Goal: Information Seeking & Learning: Learn about a topic

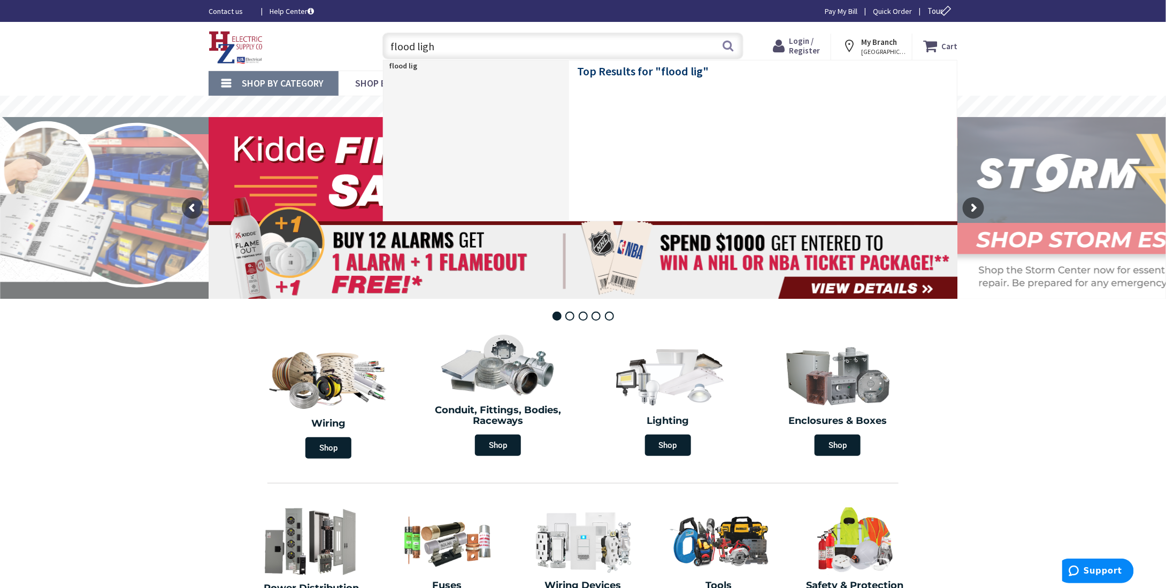
type input "flood light"
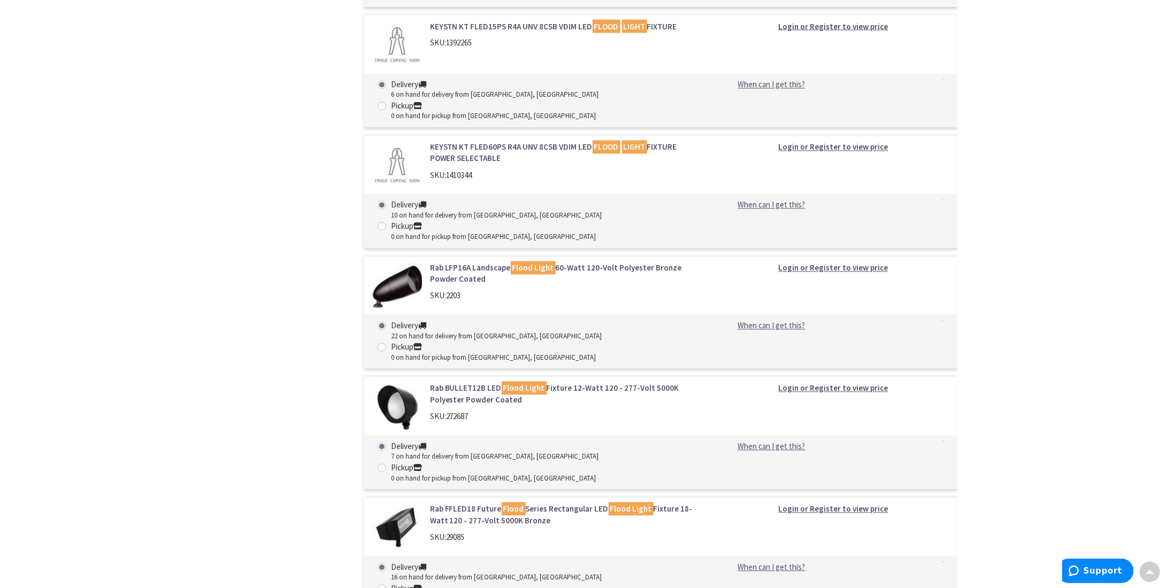
scroll to position [3048, 0]
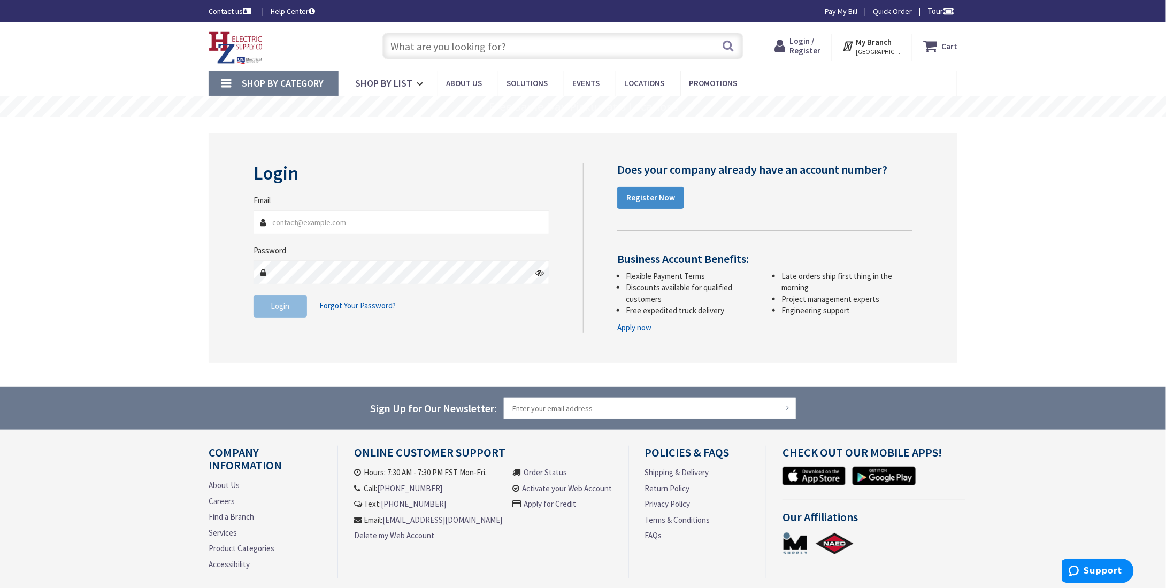
type input "jared@amenitek.com"
click at [293, 306] on button "Login" at bounding box center [279, 306] width 53 height 22
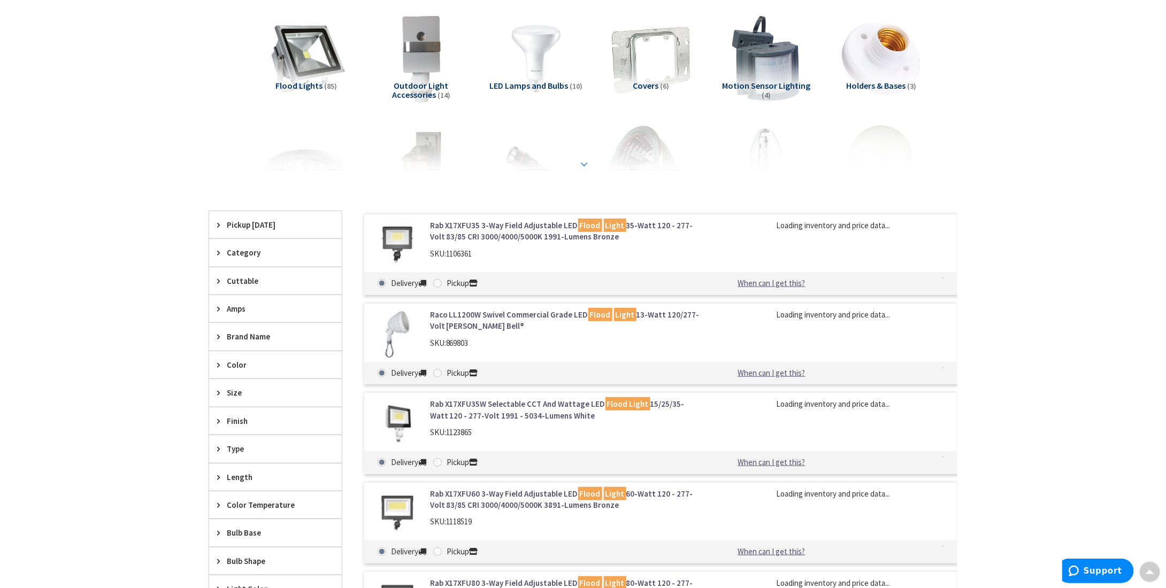
scroll to position [53, 0]
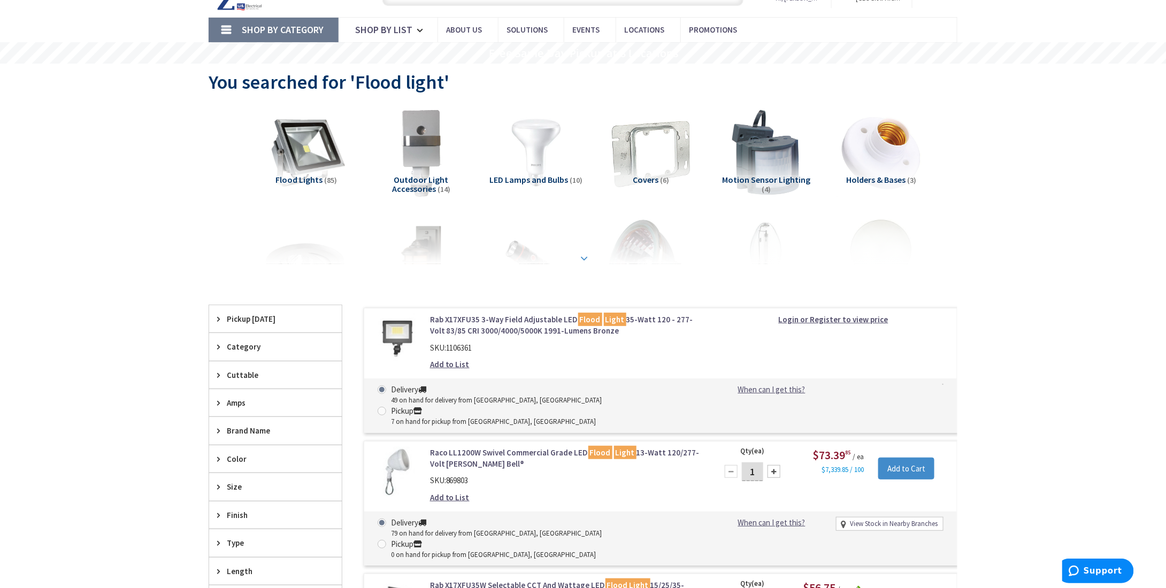
click at [588, 256] on strong at bounding box center [584, 255] width 13 height 12
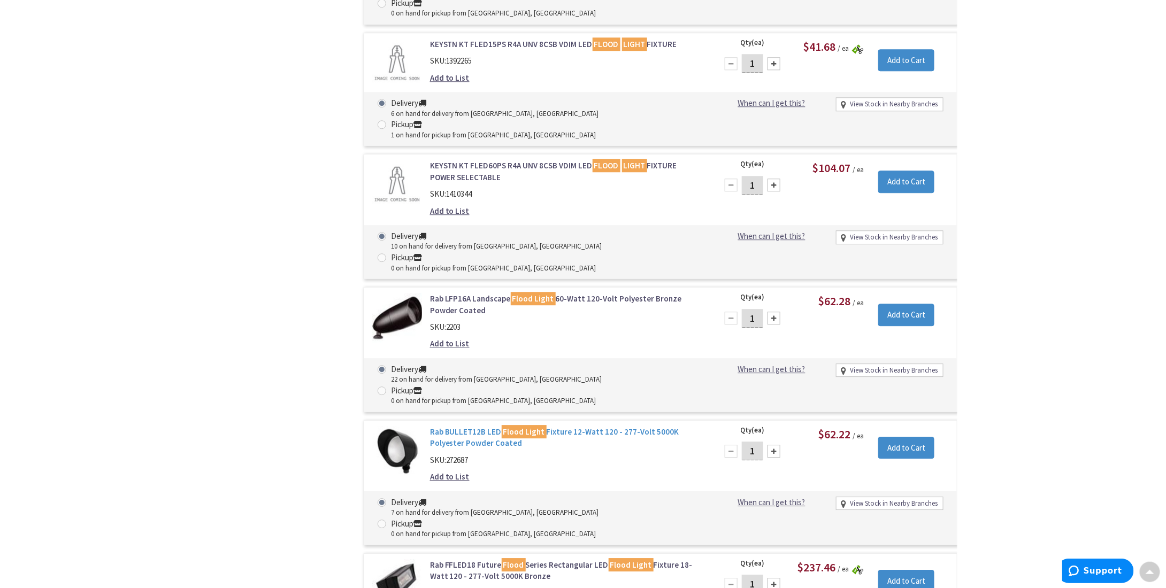
scroll to position [3396, 0]
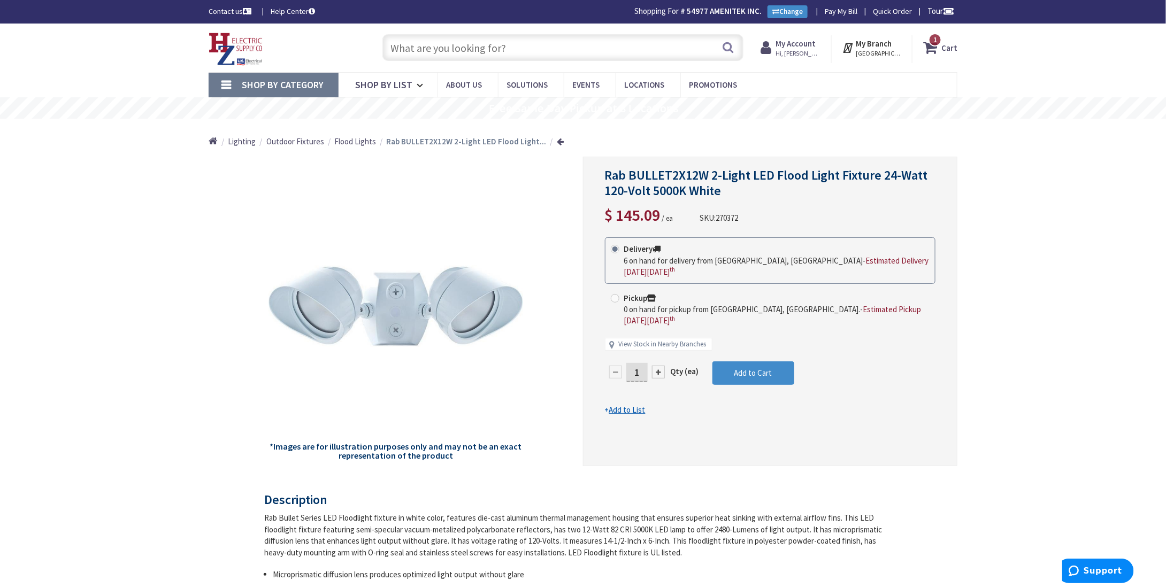
click at [415, 50] on input "text" at bounding box center [562, 47] width 361 height 27
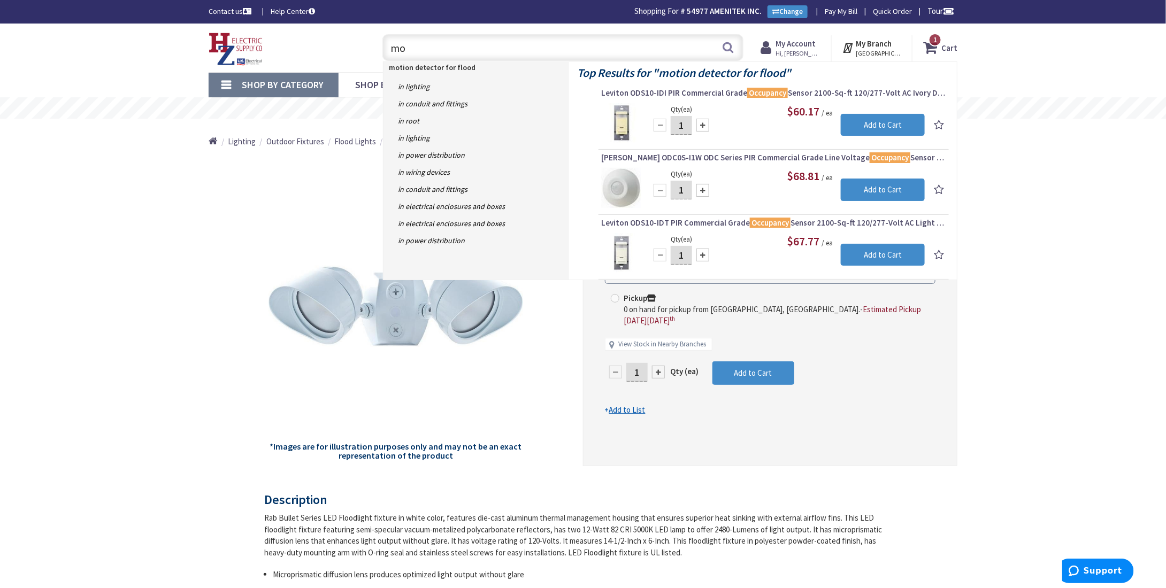
type input "m"
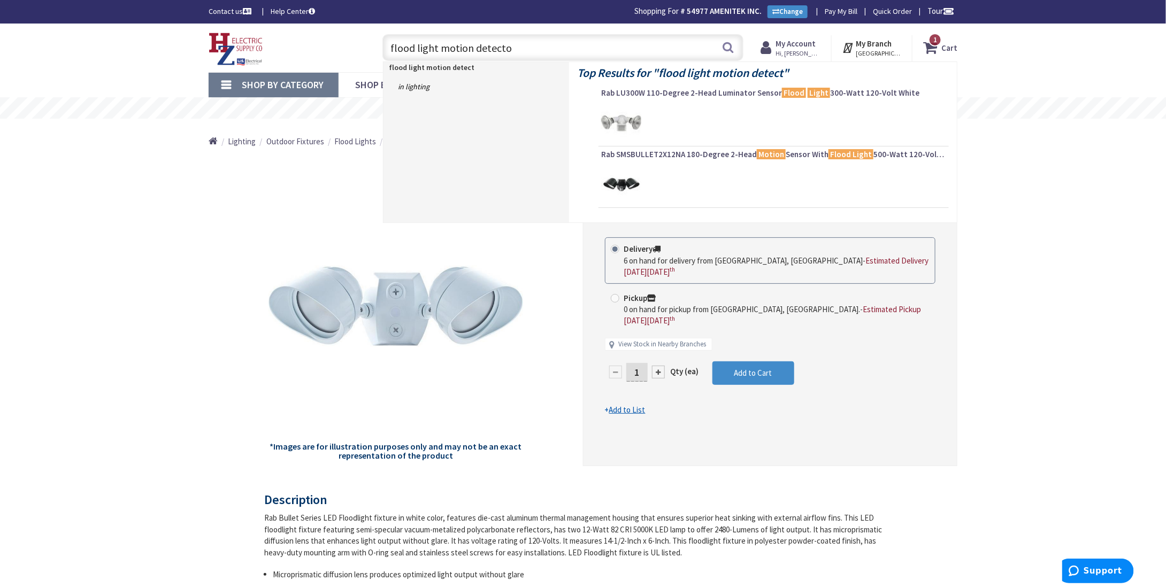
type input "flood light motion detector"
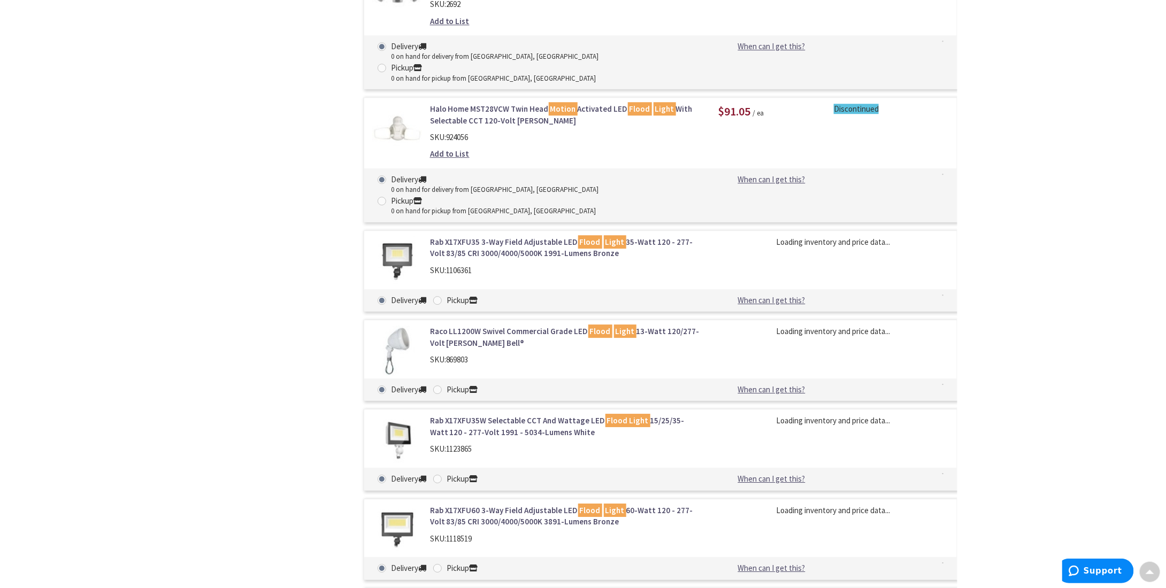
scroll to position [1765, 0]
